Goal: Task Accomplishment & Management: Manage account settings

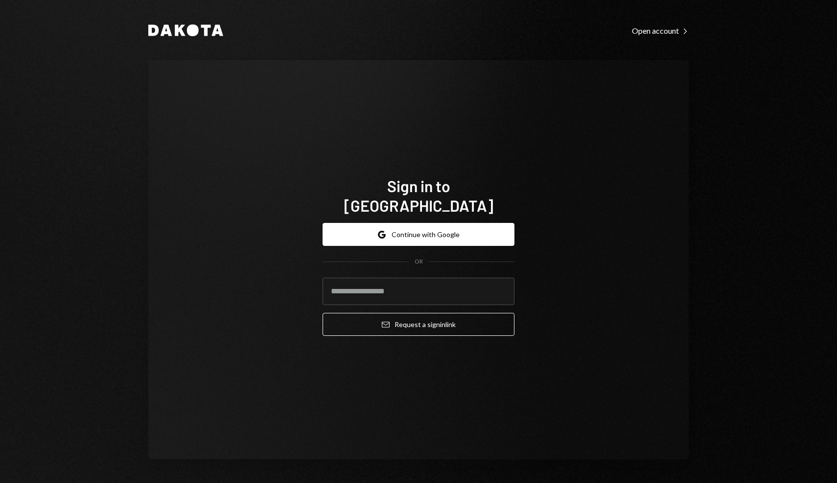
click at [0, 483] on com-1password-button at bounding box center [0, 483] width 0 height 0
type input "**********"
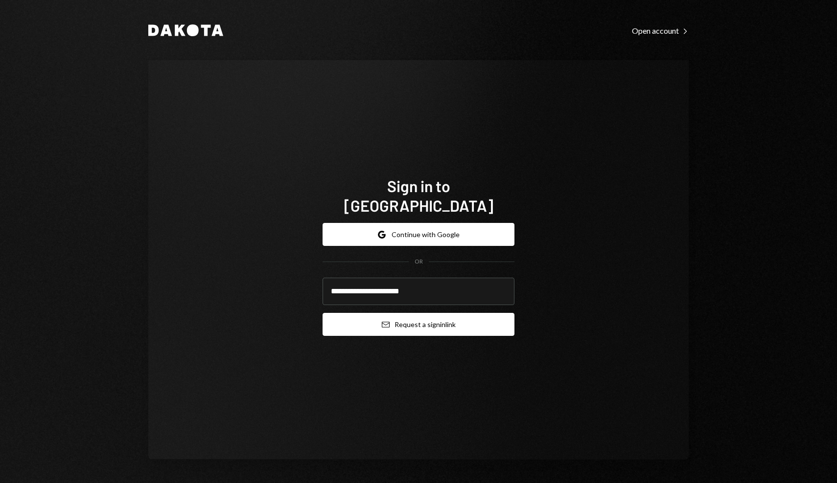
click at [393, 318] on button "Email Request a sign in link" at bounding box center [418, 324] width 192 height 23
